Goal: Task Accomplishment & Management: Manage account settings

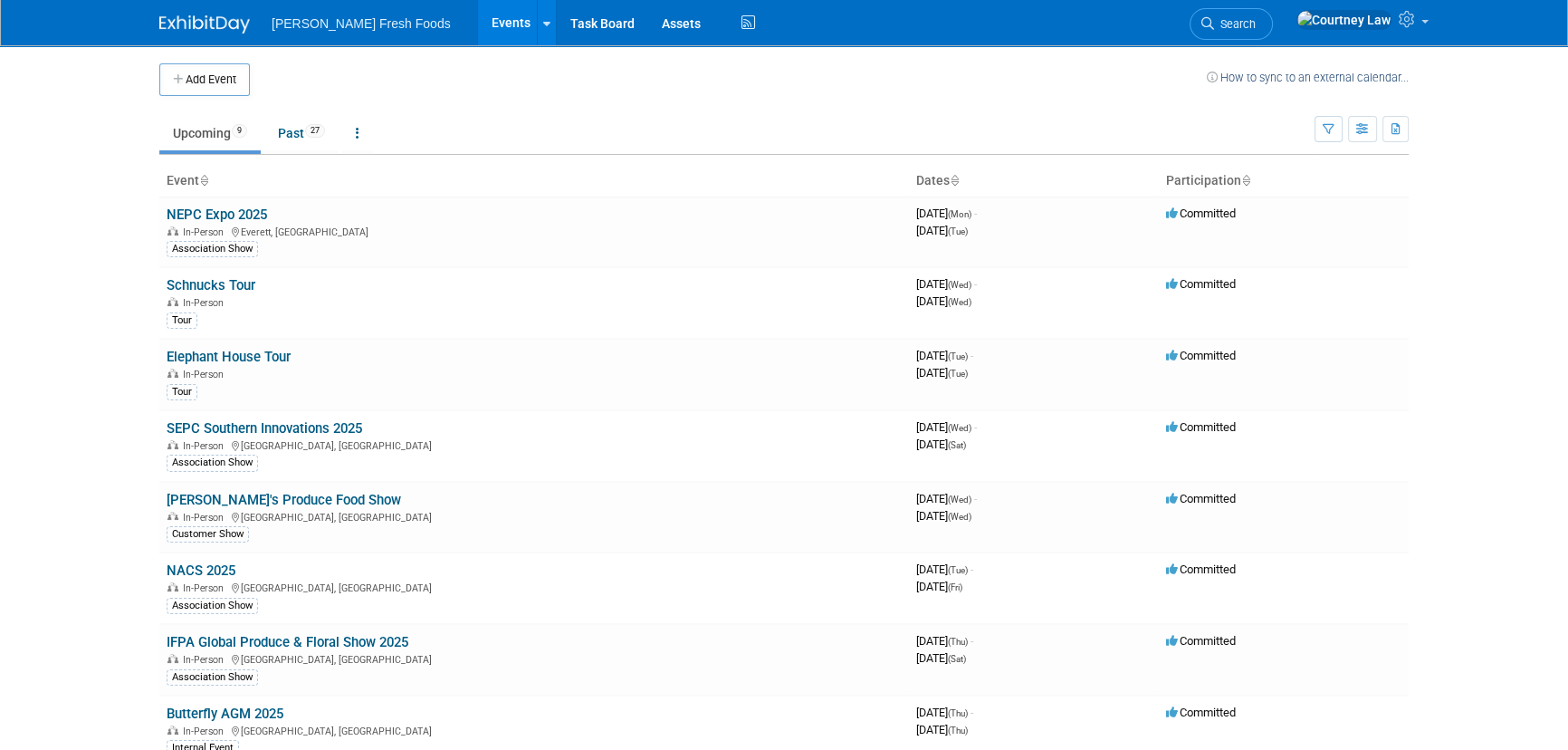
drag, startPoint x: 254, startPoint y: 634, endPoint x: 285, endPoint y: 635, distance: 31.0
click at [254, 634] on link "IFPA Global Produce & Floral Show 2025" at bounding box center [287, 641] width 242 height 16
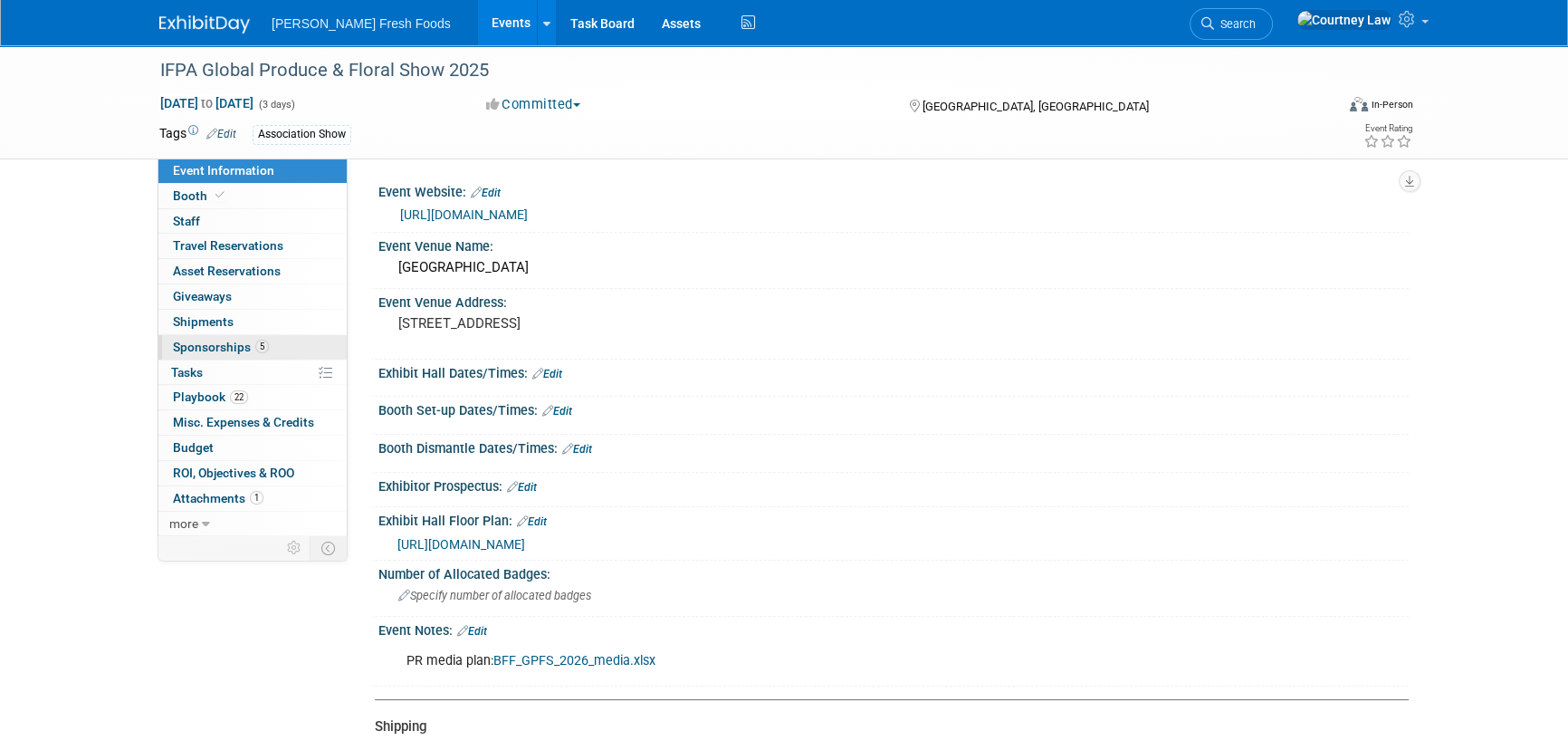
click at [255, 351] on span "5" at bounding box center [262, 346] width 14 height 14
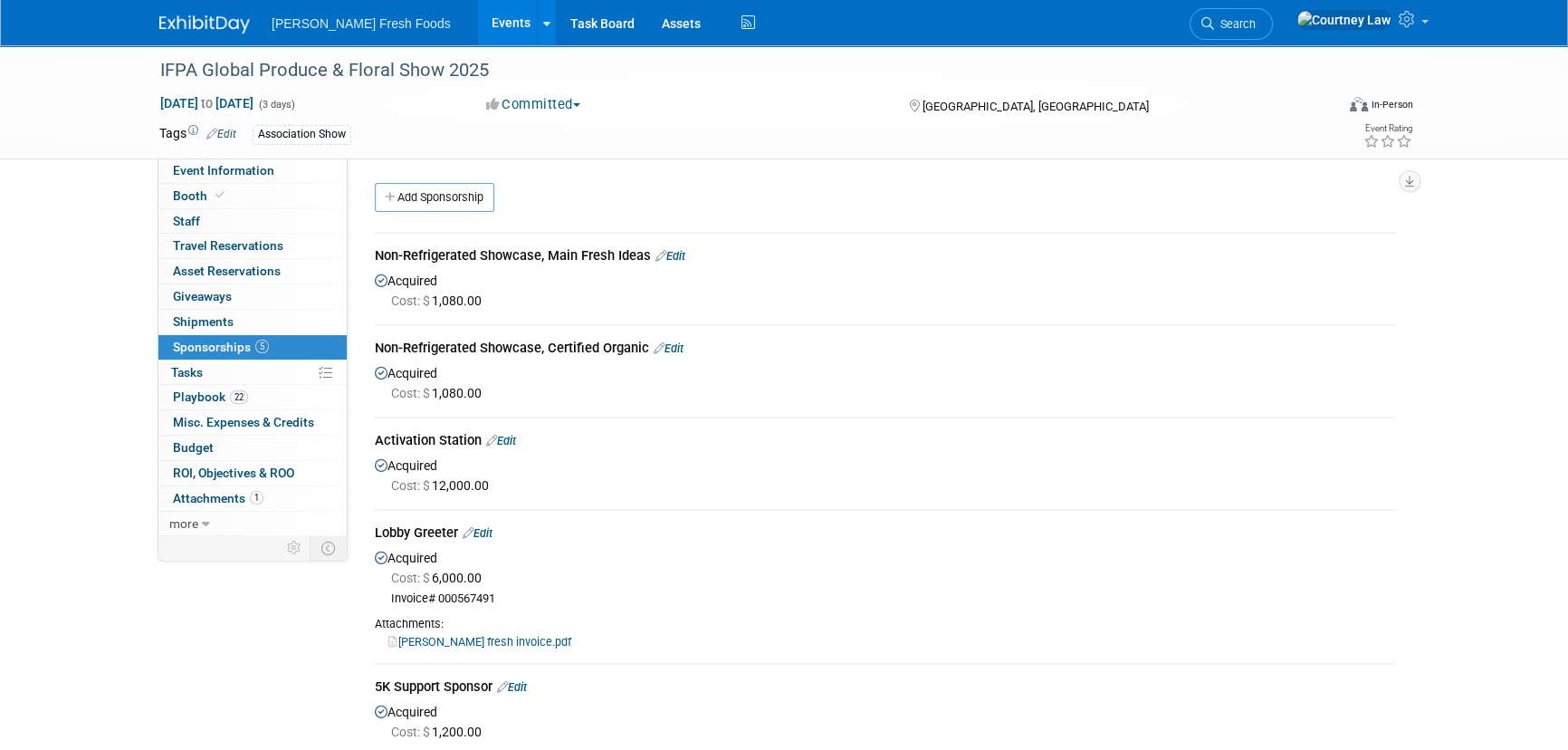
click at [670, 259] on link "Edit" at bounding box center [670, 256] width 30 height 14
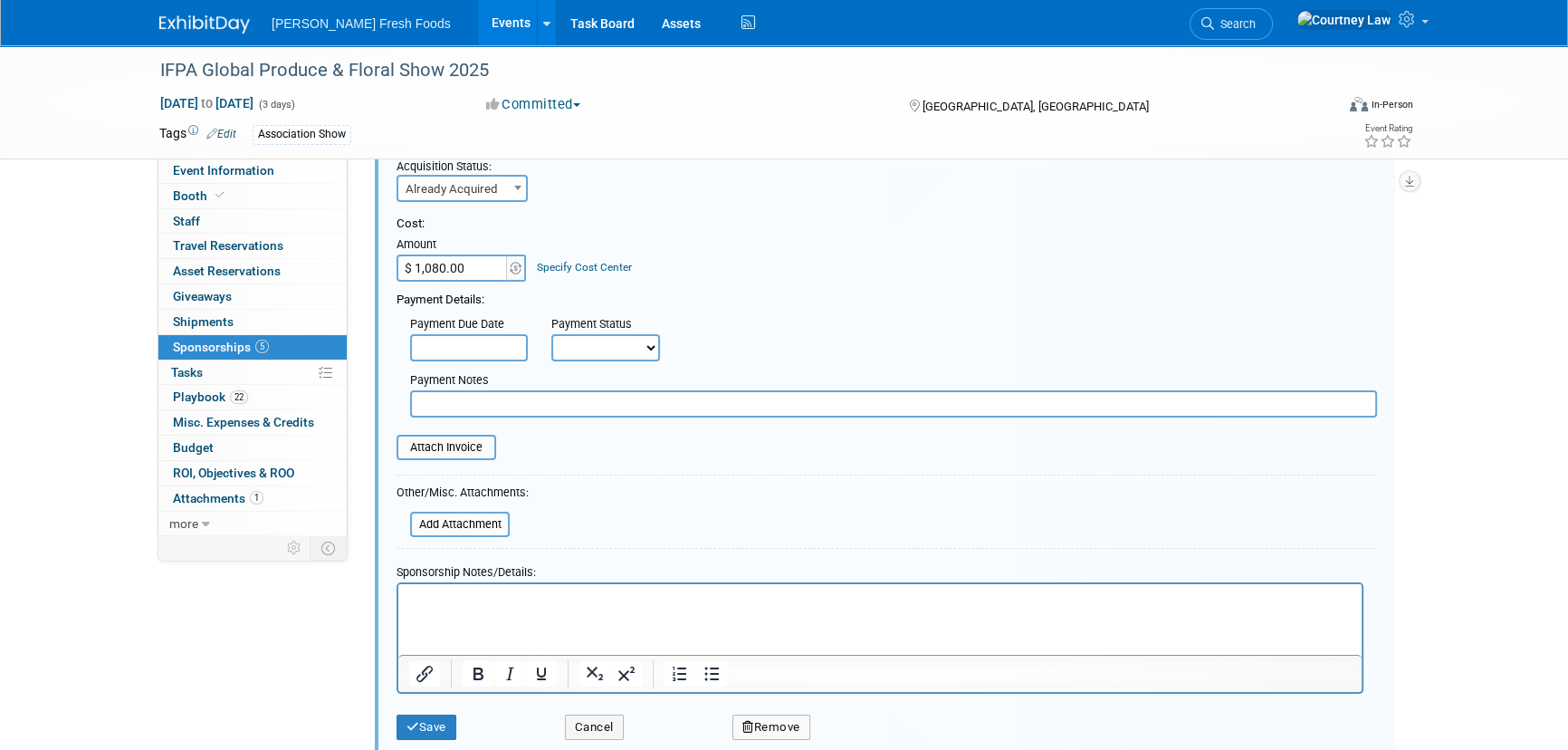
scroll to position [274, 0]
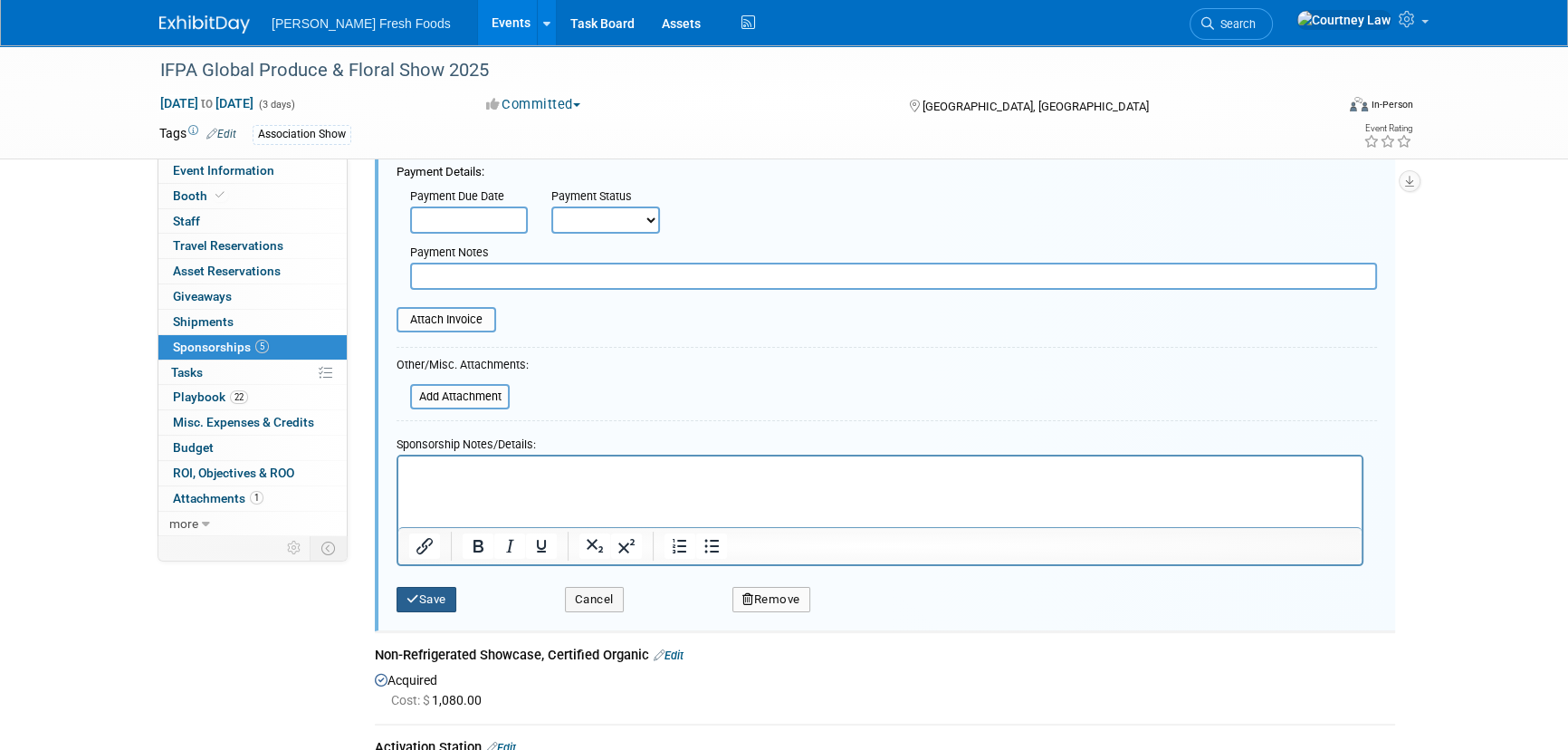
click at [444, 603] on button "Save" at bounding box center [427, 600] width 60 height 25
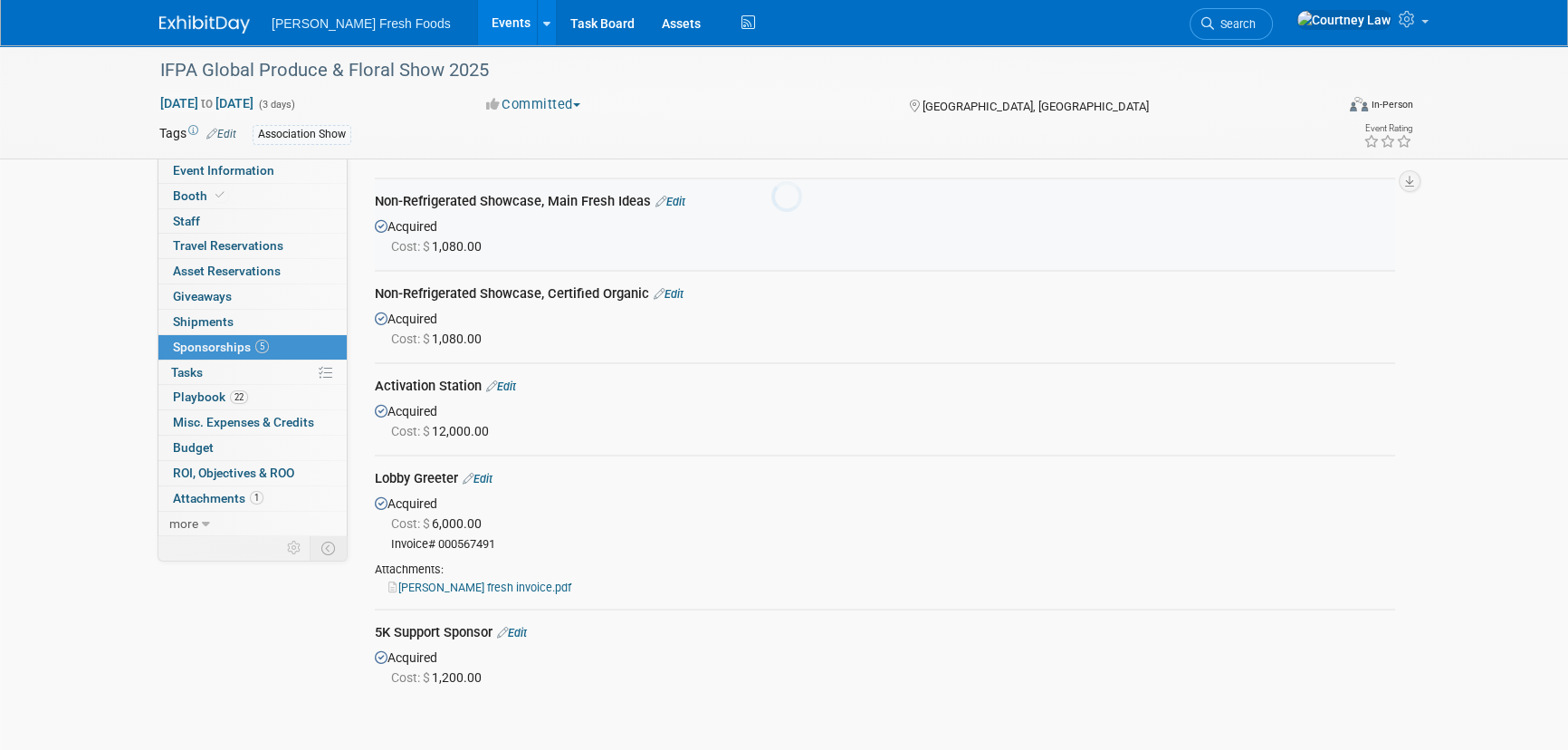
scroll to position [27, 0]
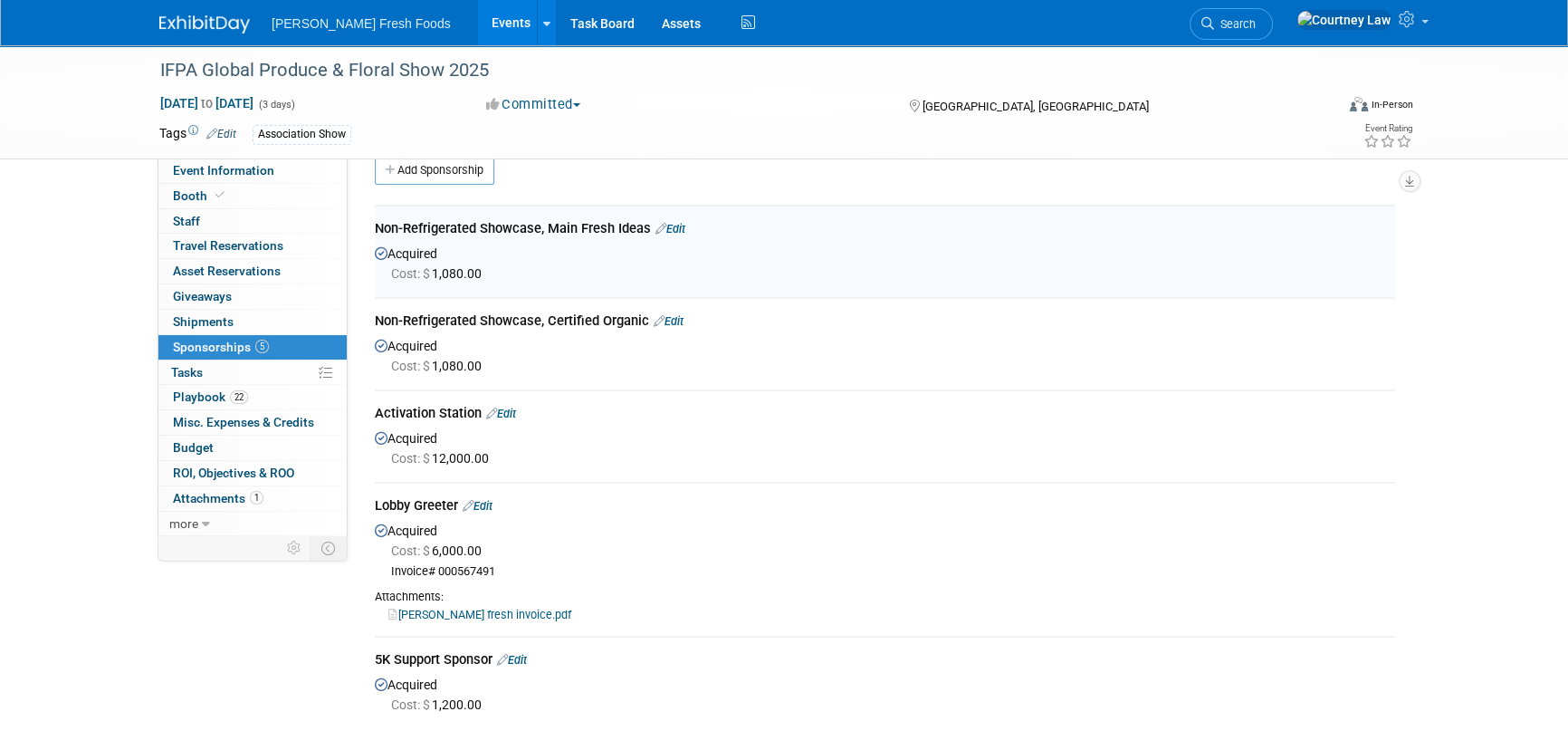
drag, startPoint x: 649, startPoint y: 225, endPoint x: 378, endPoint y: 238, distance: 271.3
click at [378, 238] on div "Non-Refrigerated Showcase, Main Fresh Ideas Edit" at bounding box center [885, 230] width 1021 height 22
copy div "Non-Refrigerated Showcase, Main Fresh Ideas"
click at [457, 183] on link "Add Sponsorship" at bounding box center [434, 171] width 119 height 29
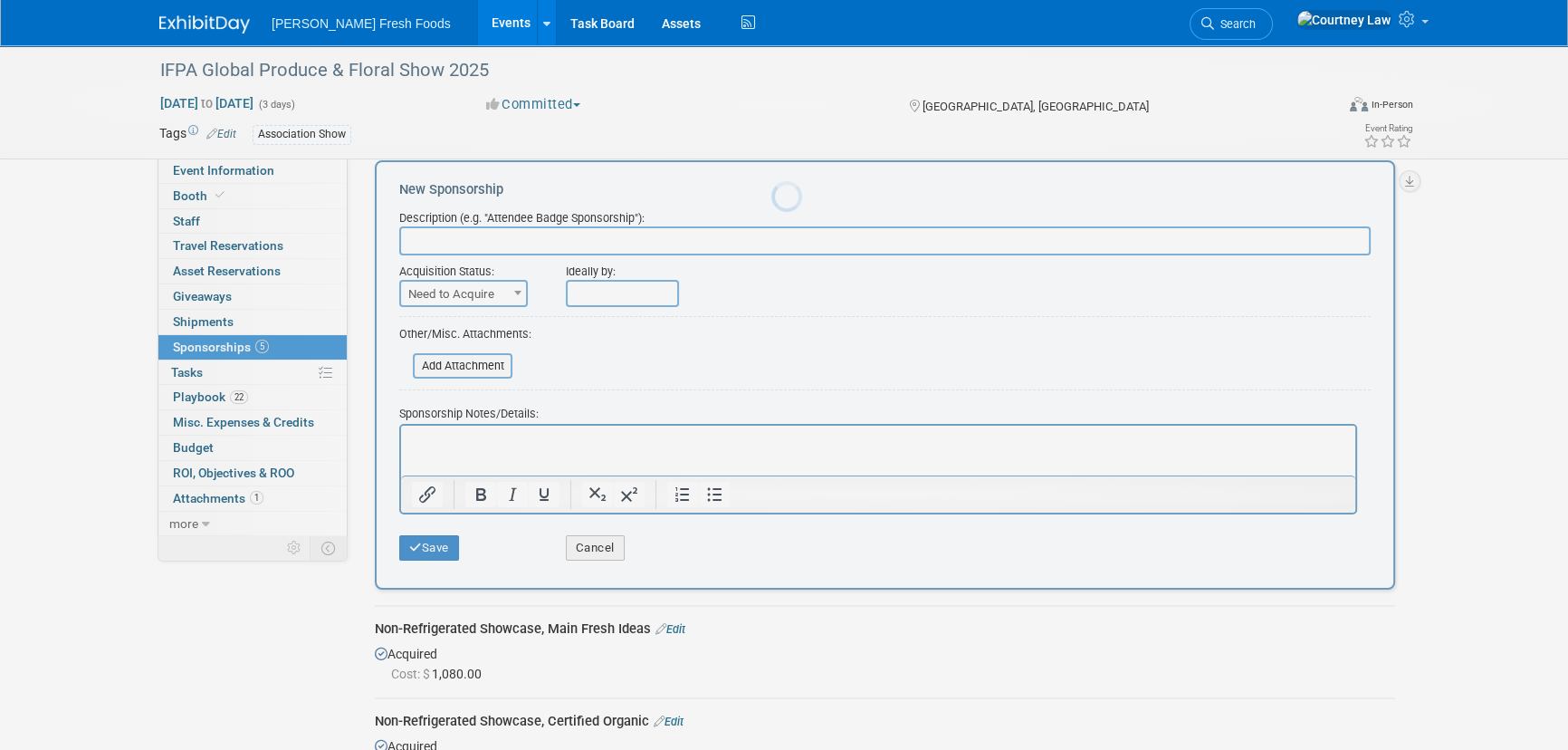
scroll to position [0, 0]
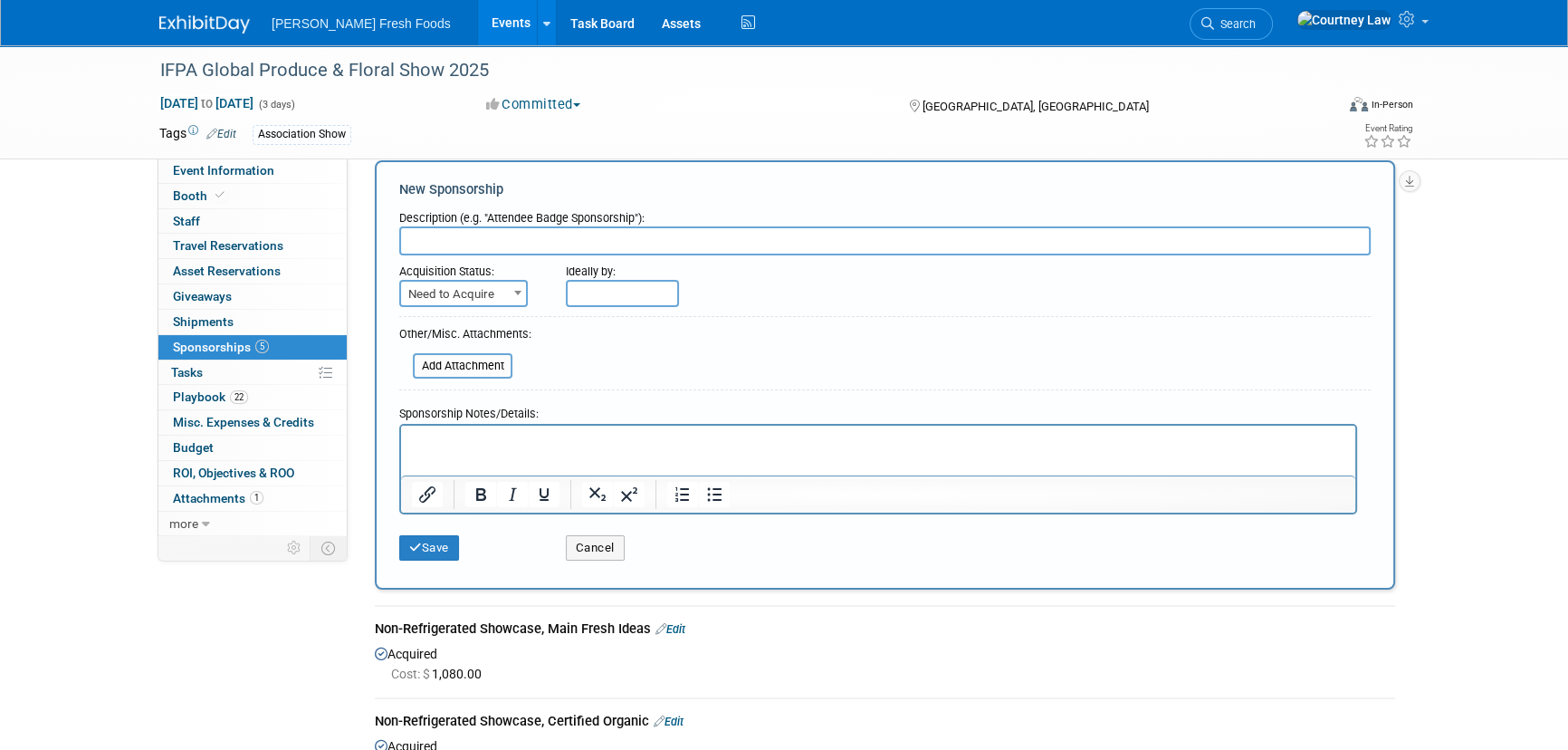
click at [462, 238] on input "text" at bounding box center [885, 241] width 971 height 29
paste input "Non-Refrigerated Showcase, Main Fresh Ideas"
type input "Non-Refrigerated Showcase, Main Fresh Ideas"
click at [467, 294] on span "Need to Acquire" at bounding box center [463, 294] width 125 height 25
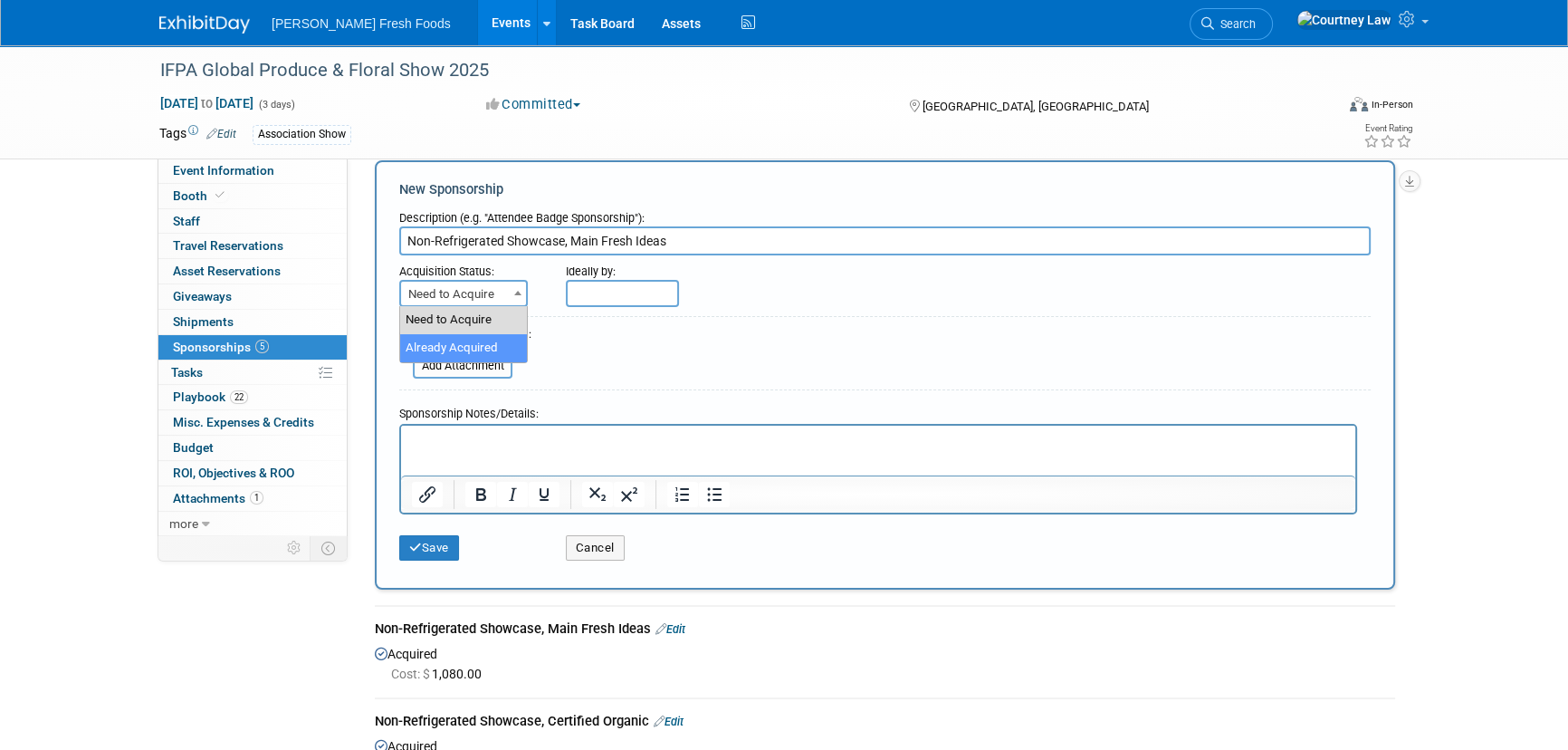
select select "2"
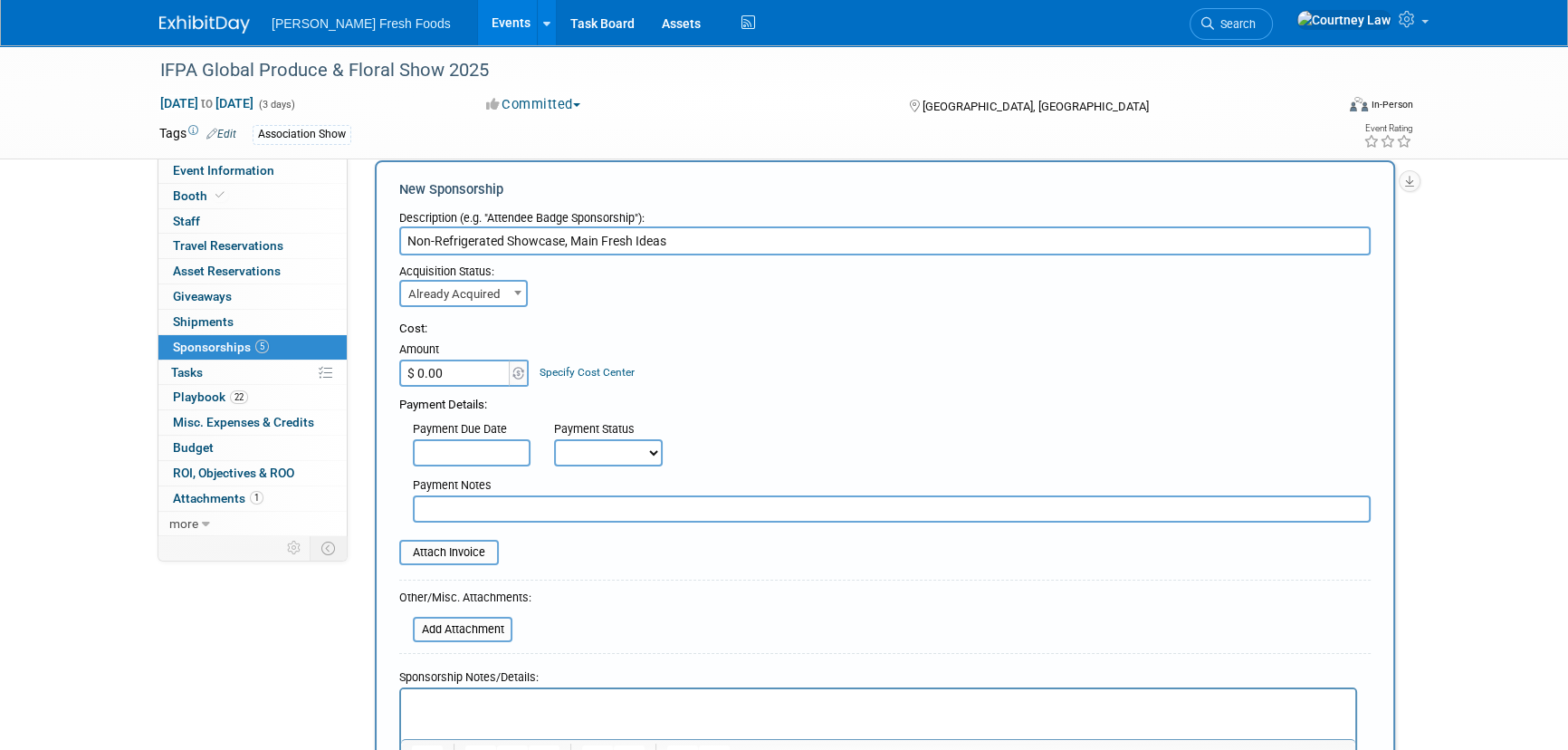
click at [449, 374] on input "$ 0.00" at bounding box center [456, 374] width 114 height 27
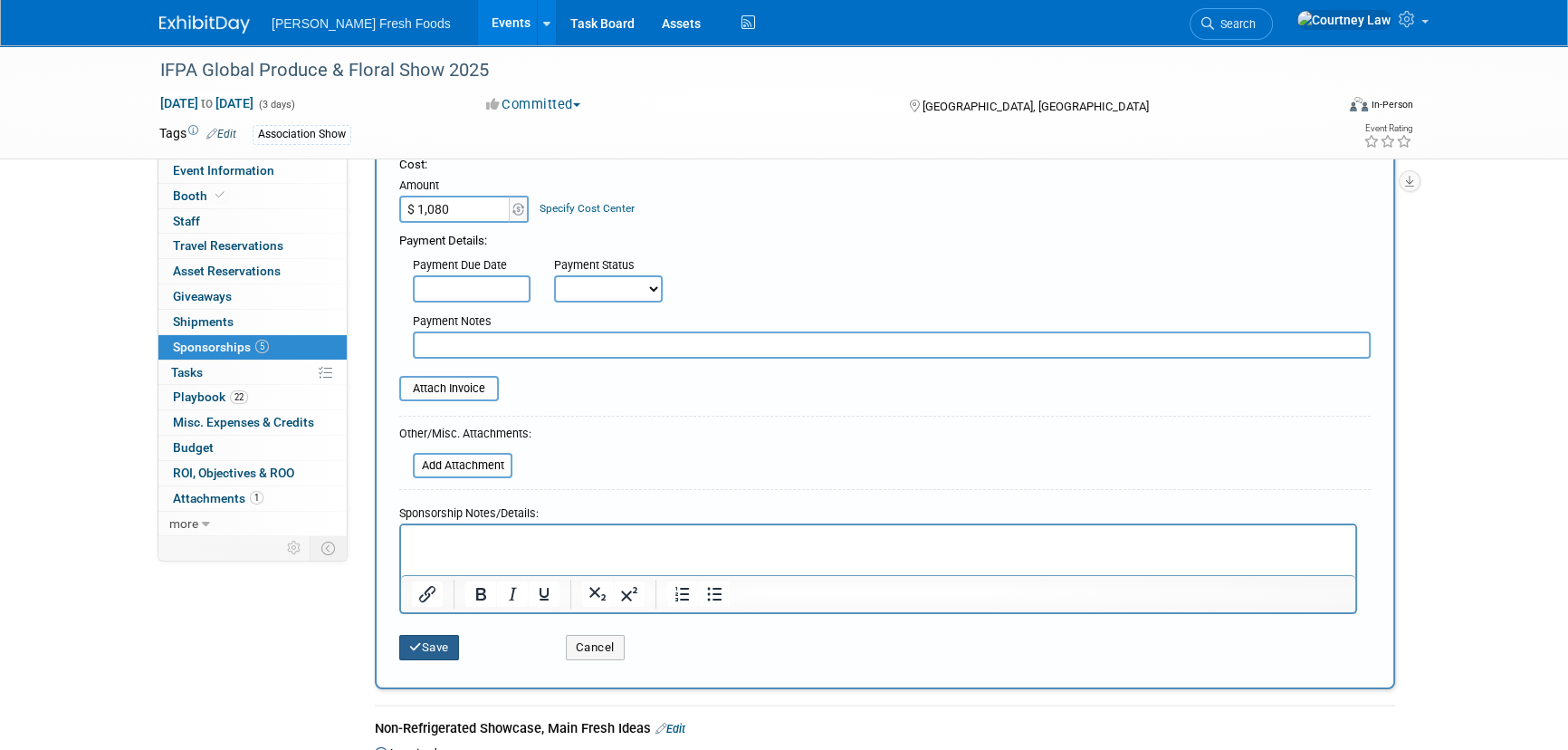
type input "$ 1,080.00"
click at [437, 653] on button "Save" at bounding box center [430, 647] width 60 height 25
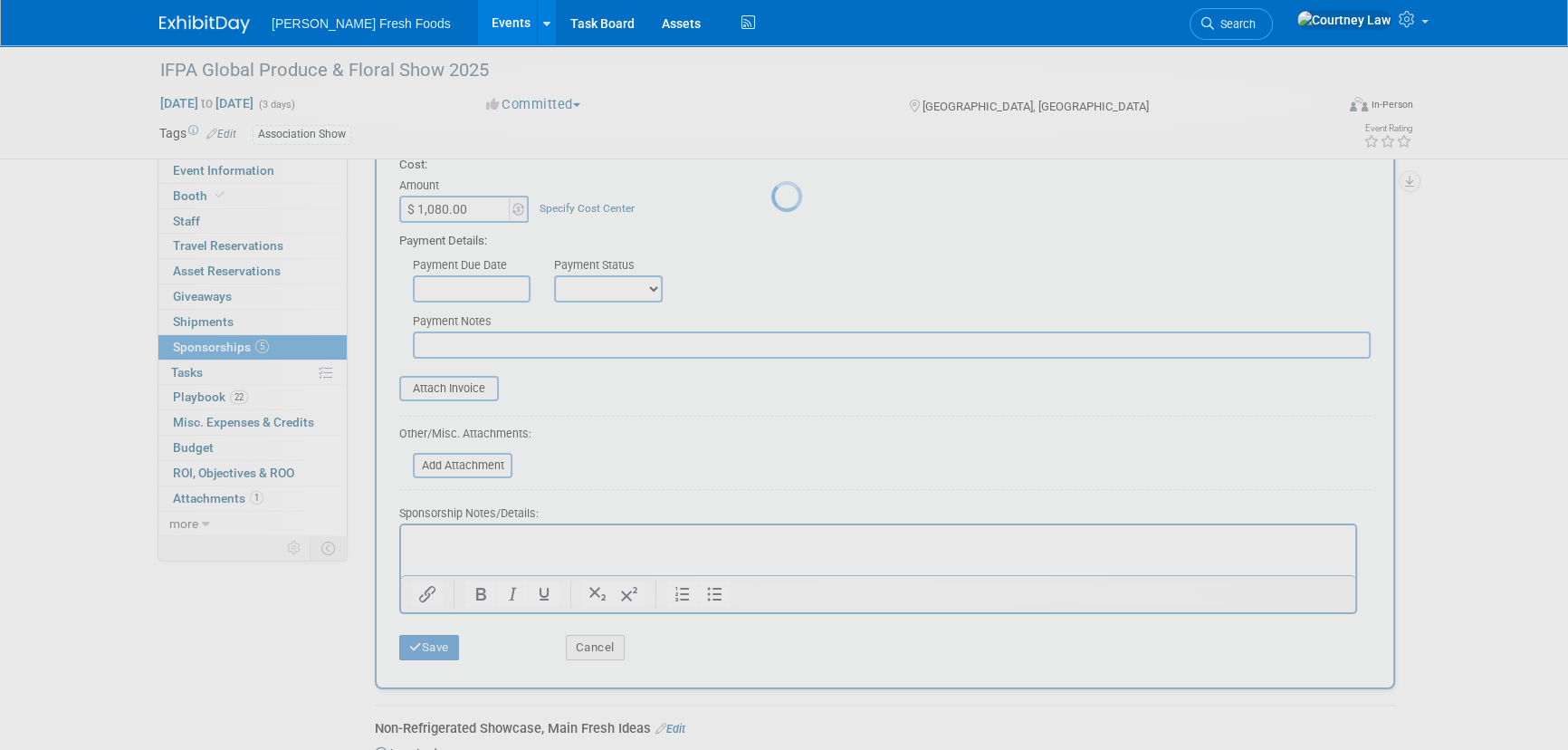
scroll to position [292, 0]
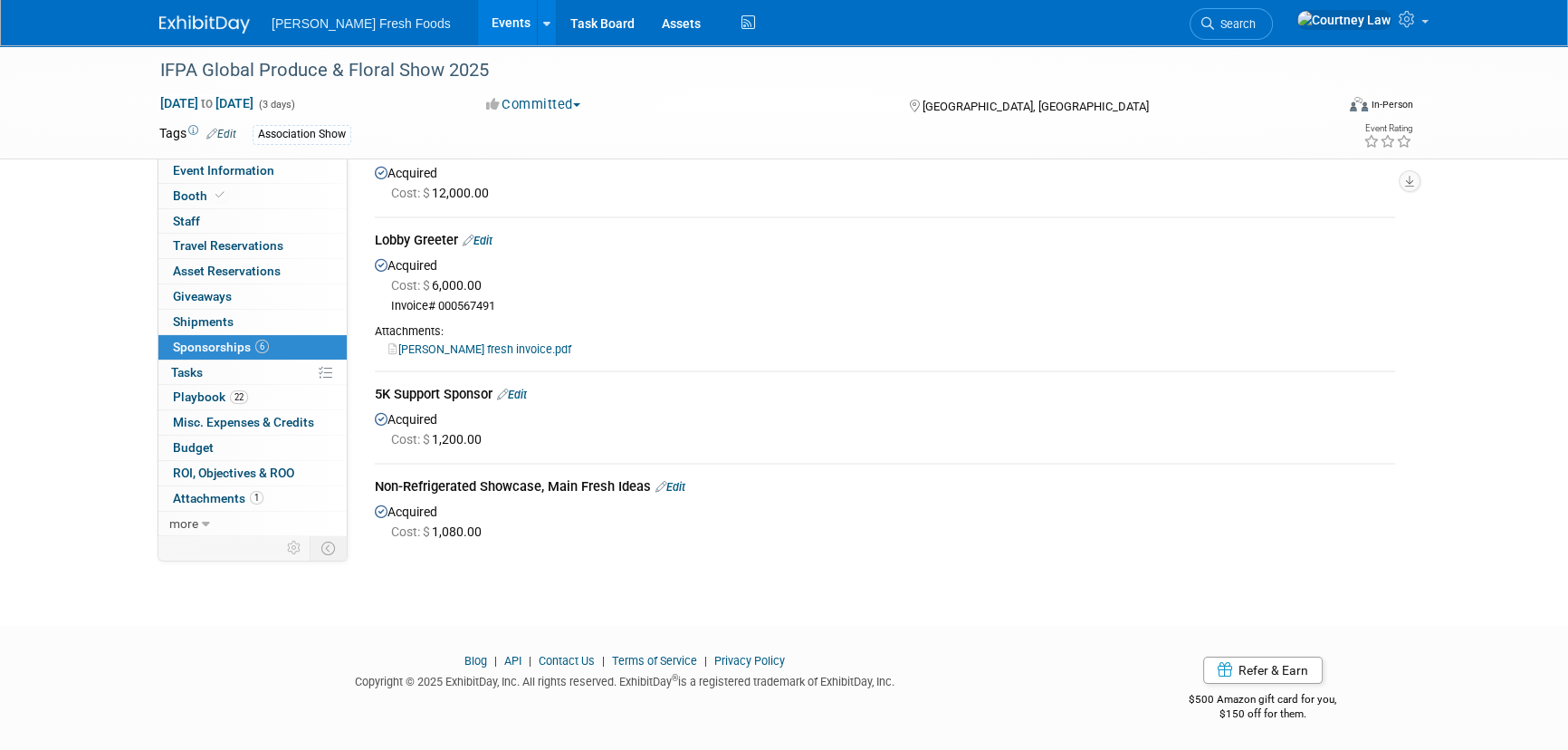
click at [192, 27] on img at bounding box center [204, 24] width 90 height 18
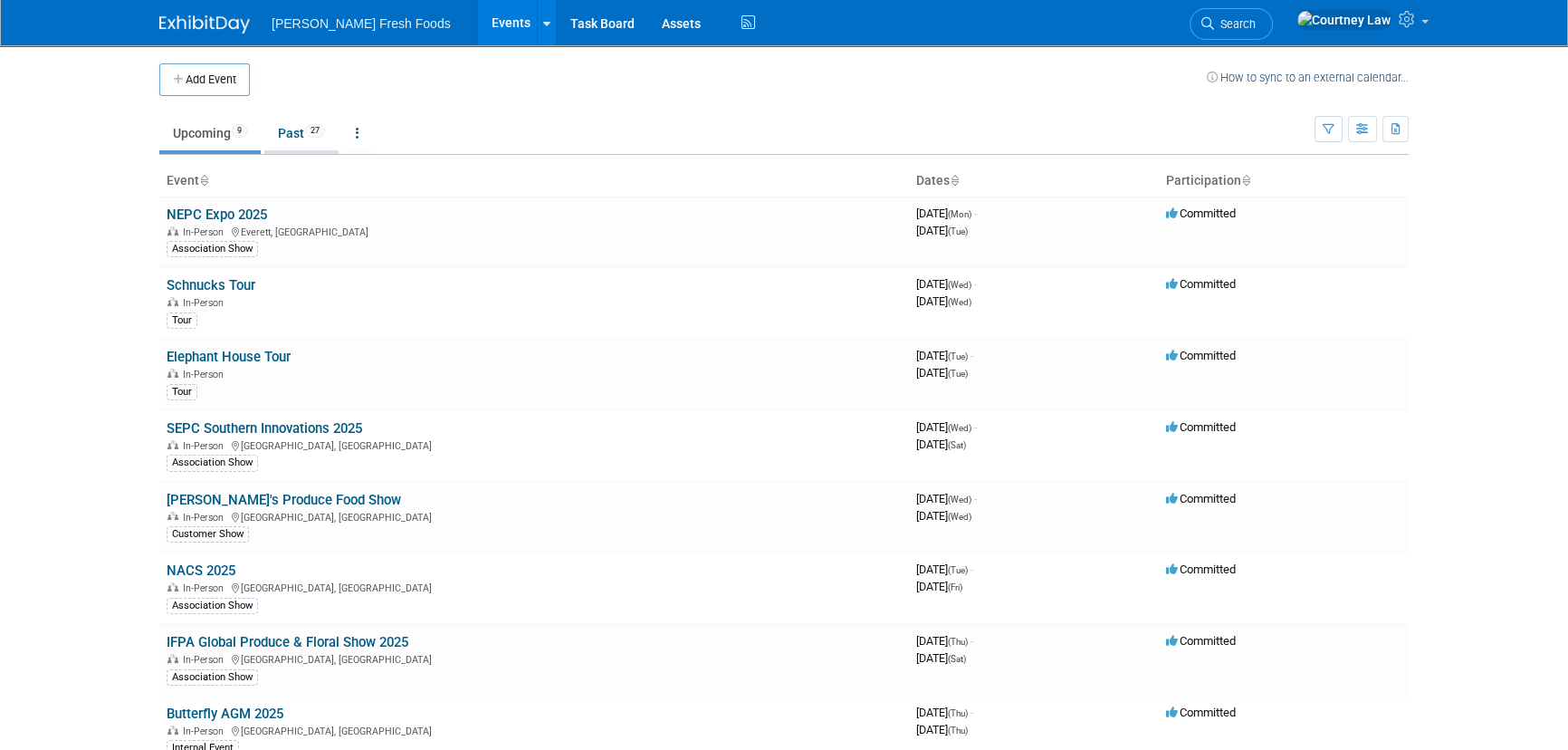
click at [289, 132] on link "Past 27" at bounding box center [302, 132] width 75 height 34
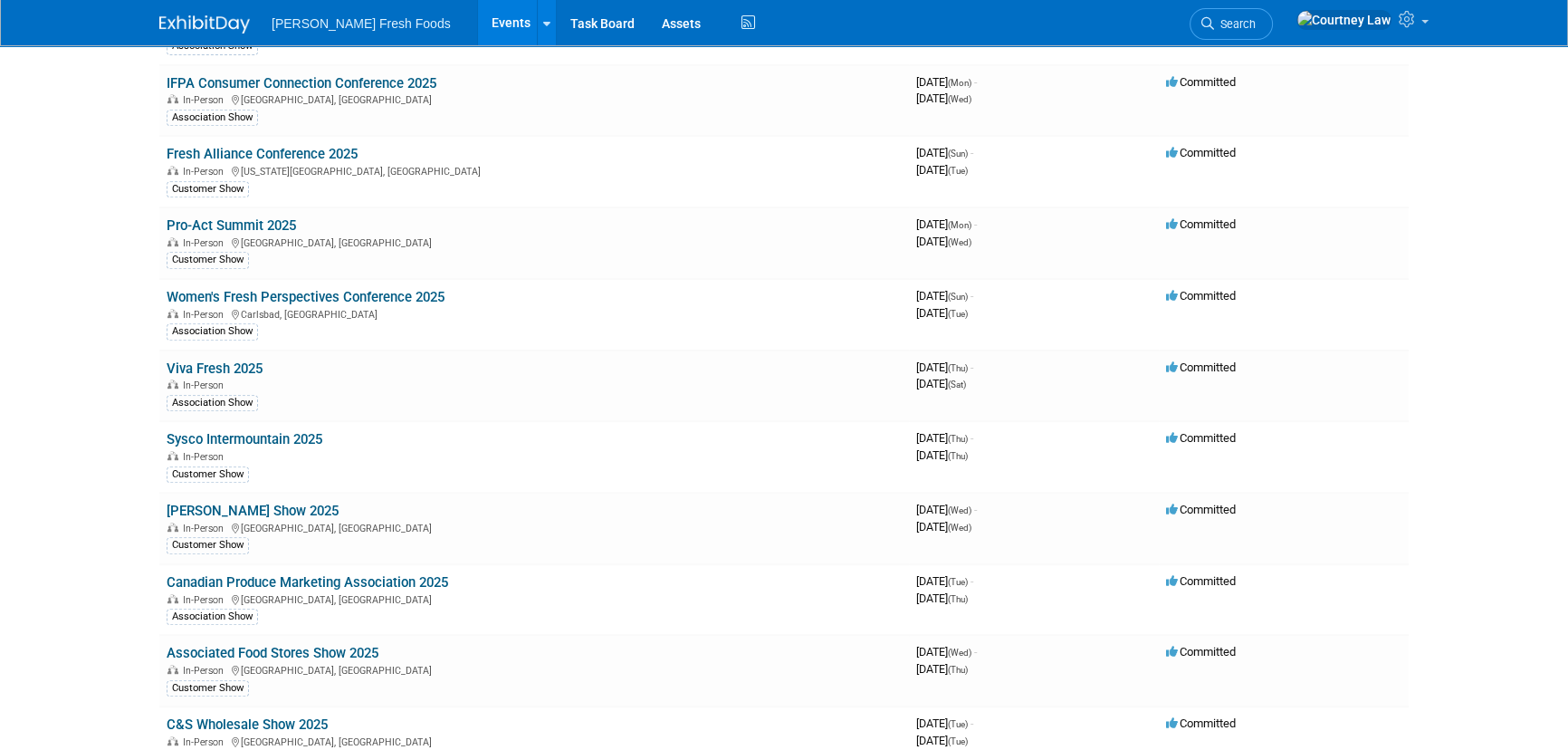
scroll to position [1069, 0]
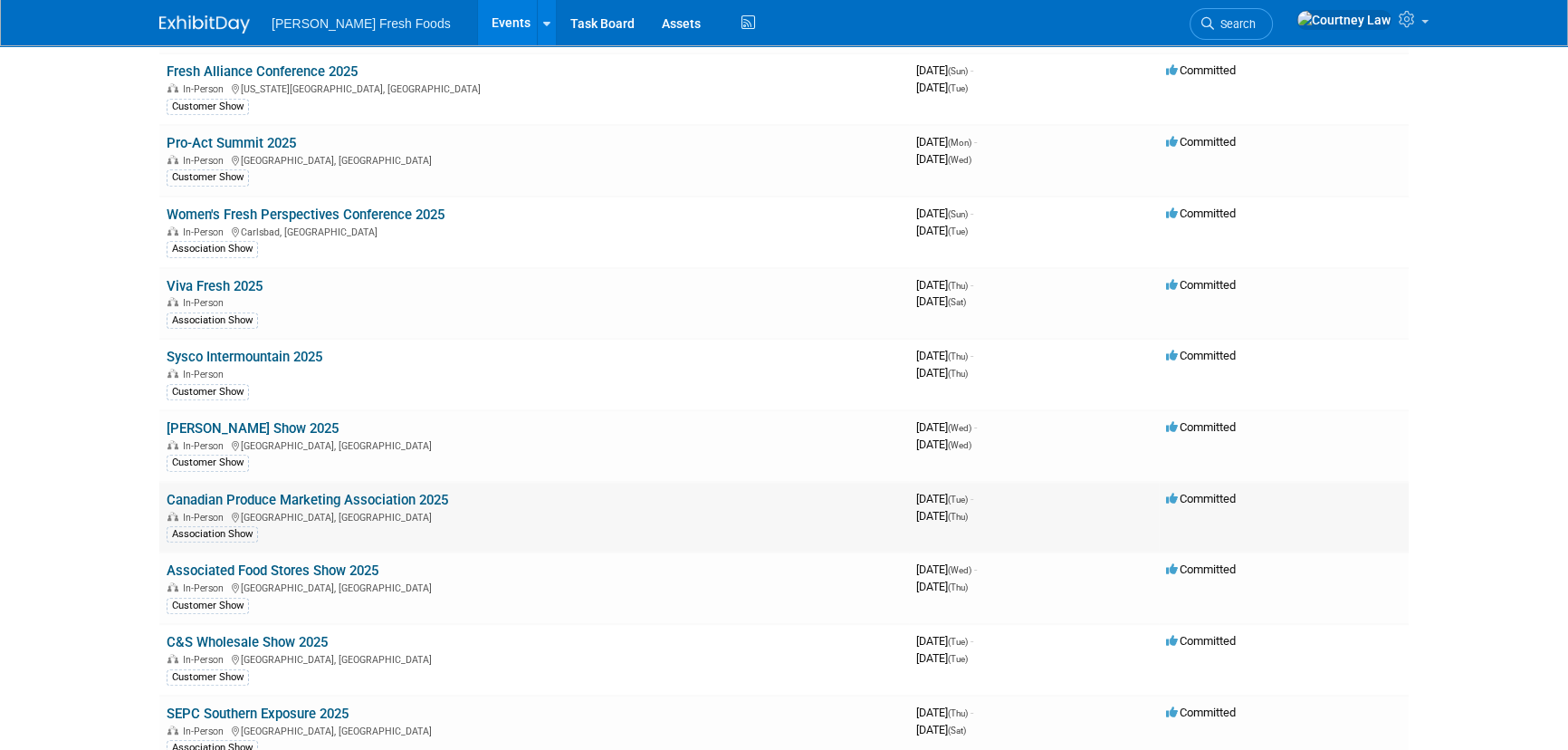
click at [306, 492] on link "Canadian Produce Marketing Association 2025" at bounding box center [308, 500] width 281 height 16
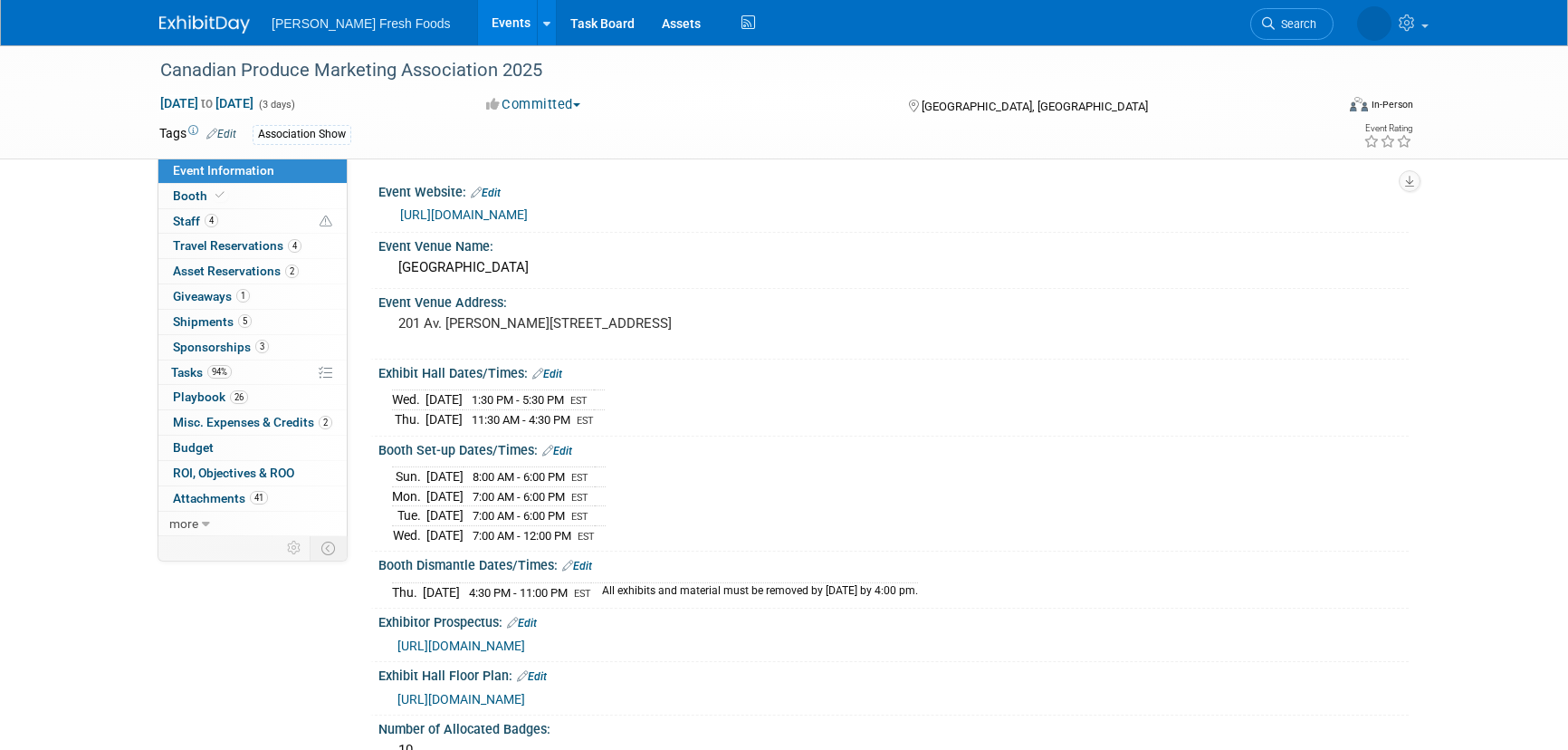
select select "Advanced Warehouse"
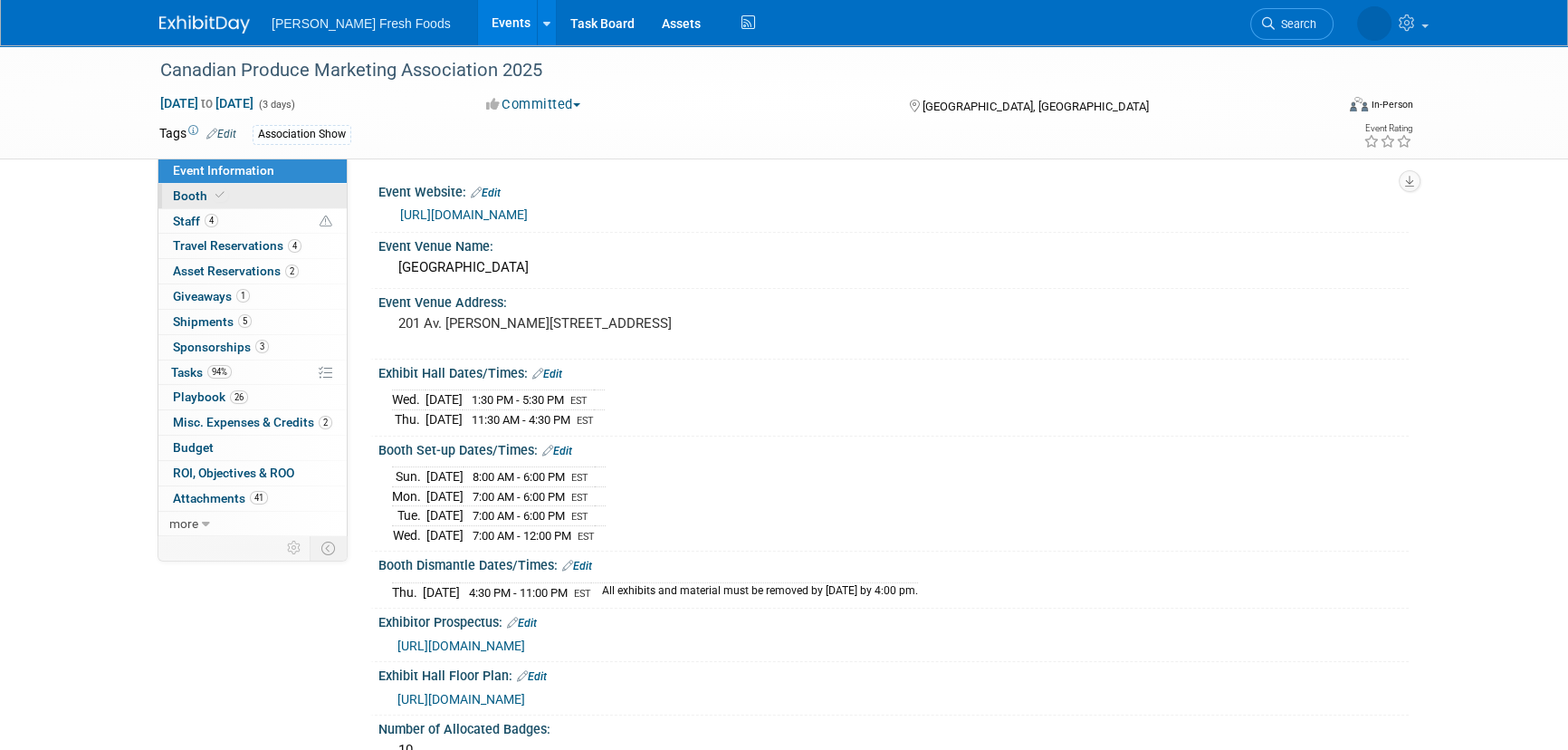
click at [189, 199] on span "Booth" at bounding box center [200, 195] width 55 height 15
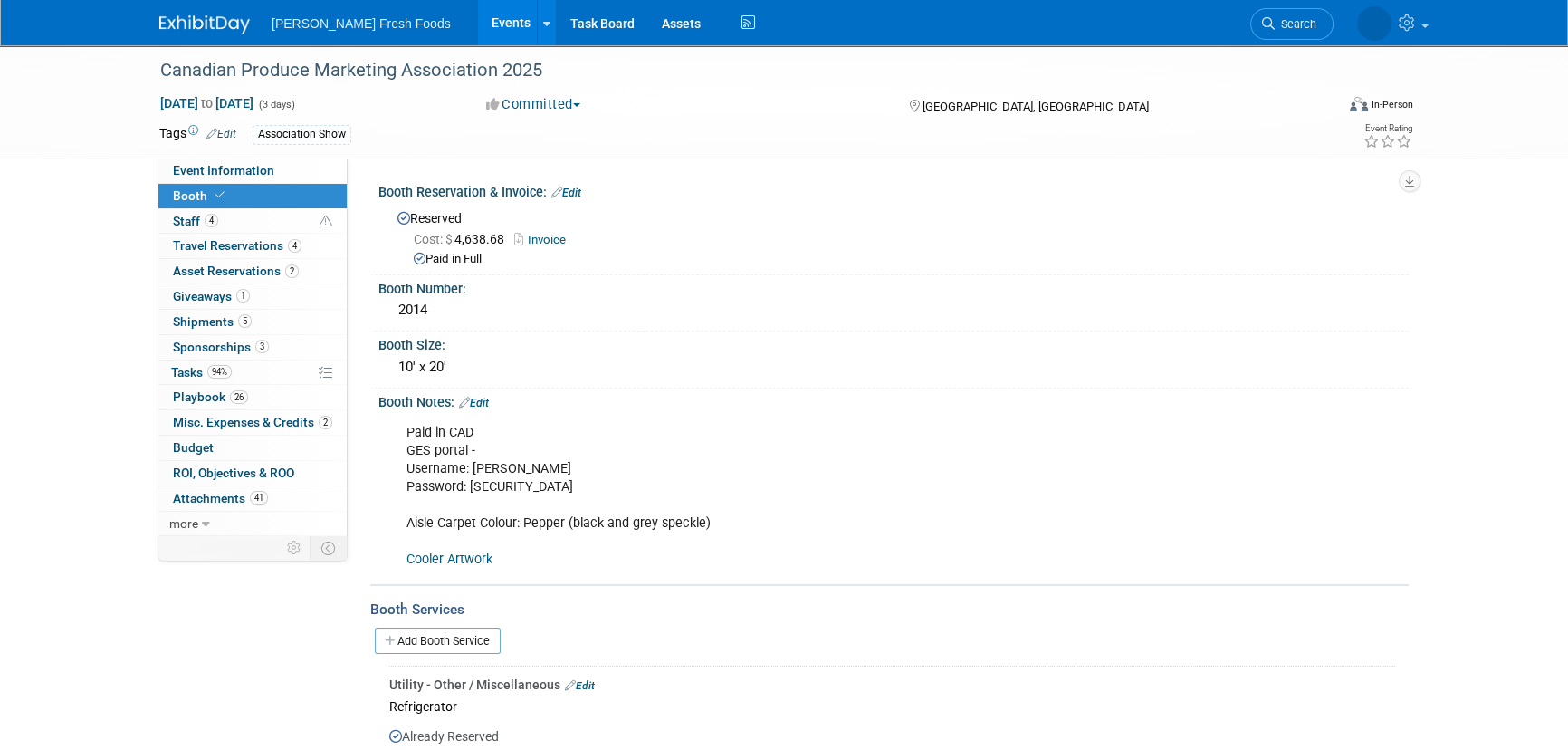
click at [221, 35] on div "Bolthouse Fresh Foods Events Add Event Bulk Upload Events Shareable Event Board…" at bounding box center [784, 22] width 1250 height 46
click at [215, 29] on img at bounding box center [204, 24] width 90 height 18
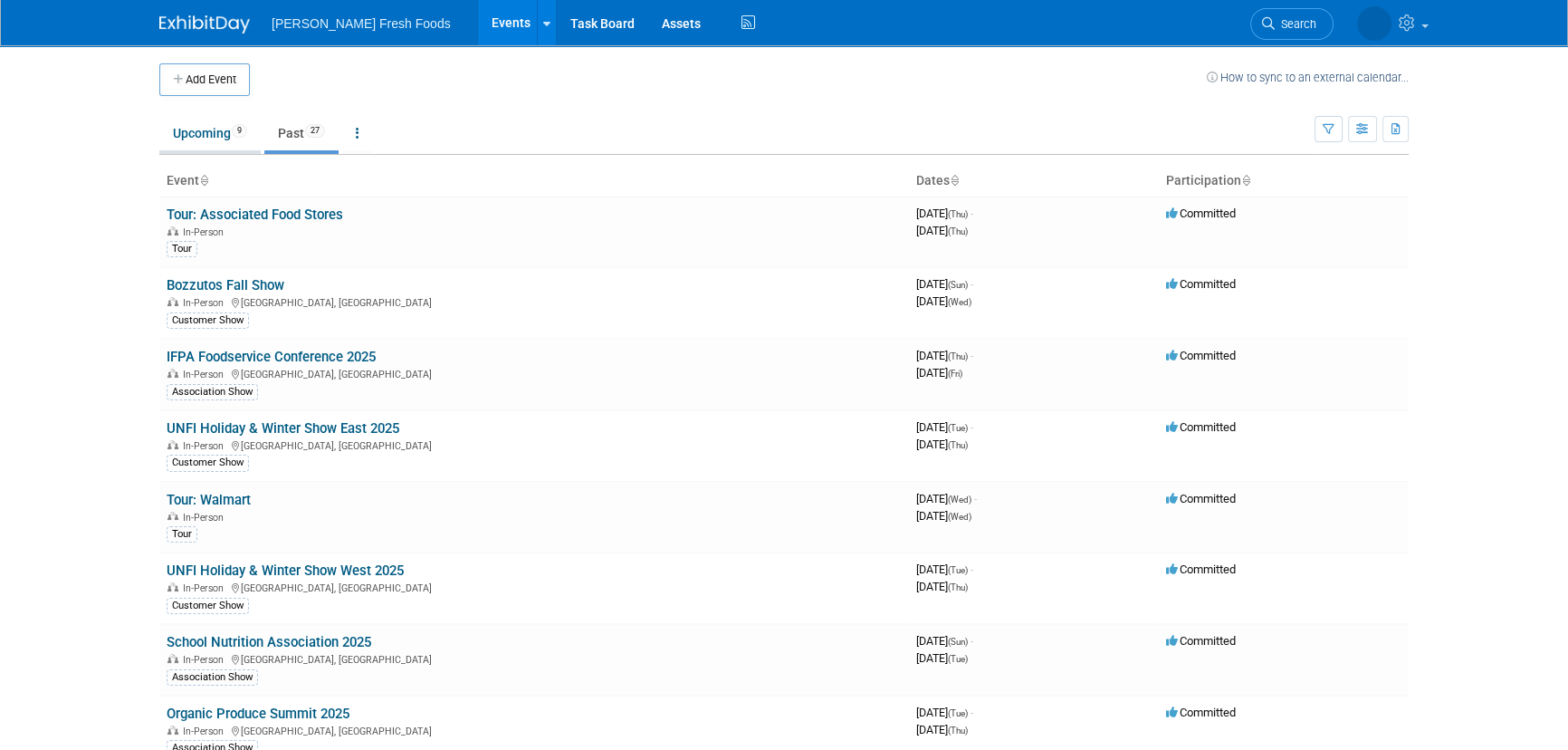
click at [237, 146] on link "Upcoming 9" at bounding box center [210, 132] width 102 height 34
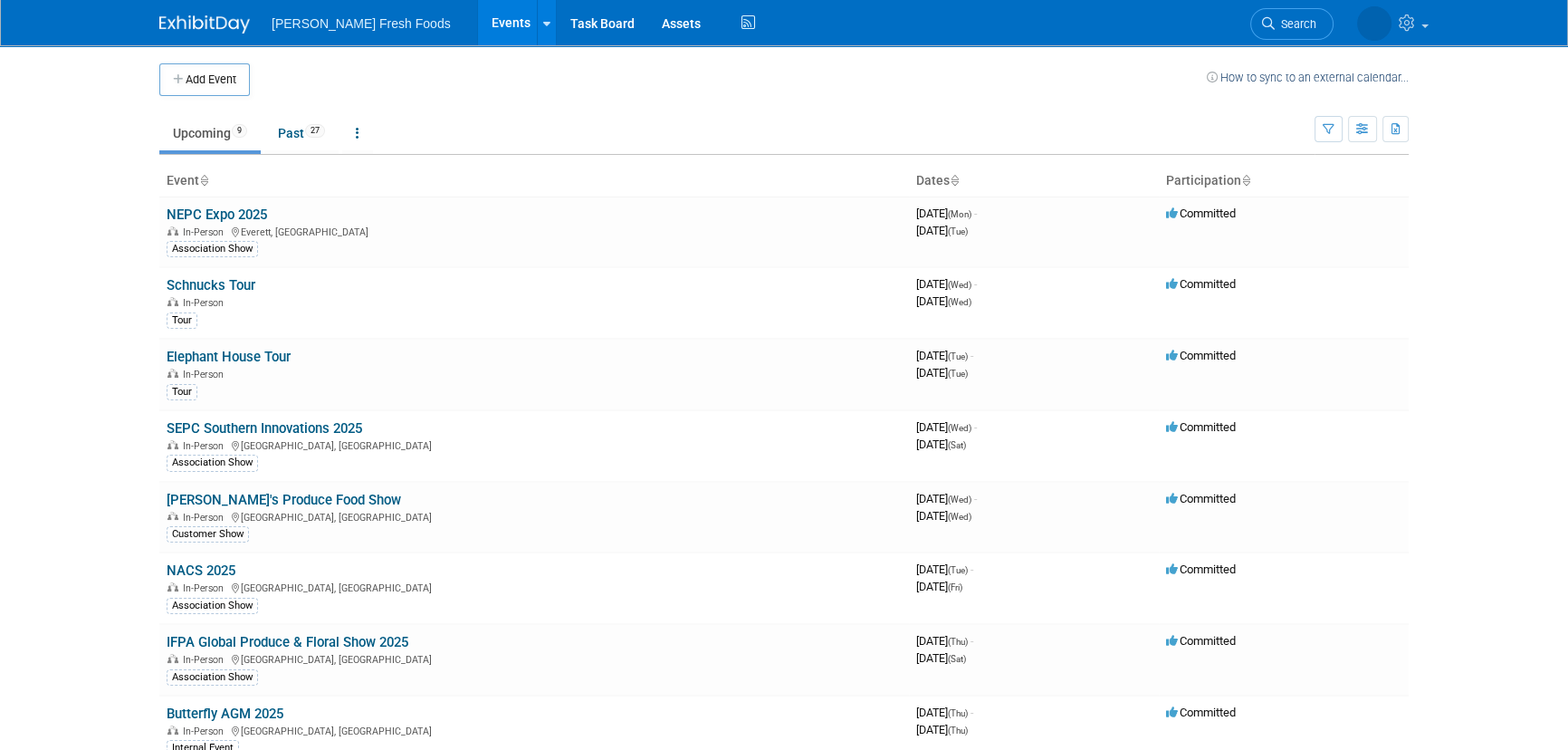
click at [133, 250] on body "[PERSON_NAME] Fresh Foods Events Add Event Bulk Upload Events Shareable Event B…" at bounding box center [784, 375] width 1568 height 750
